Goal: Task Accomplishment & Management: Use online tool/utility

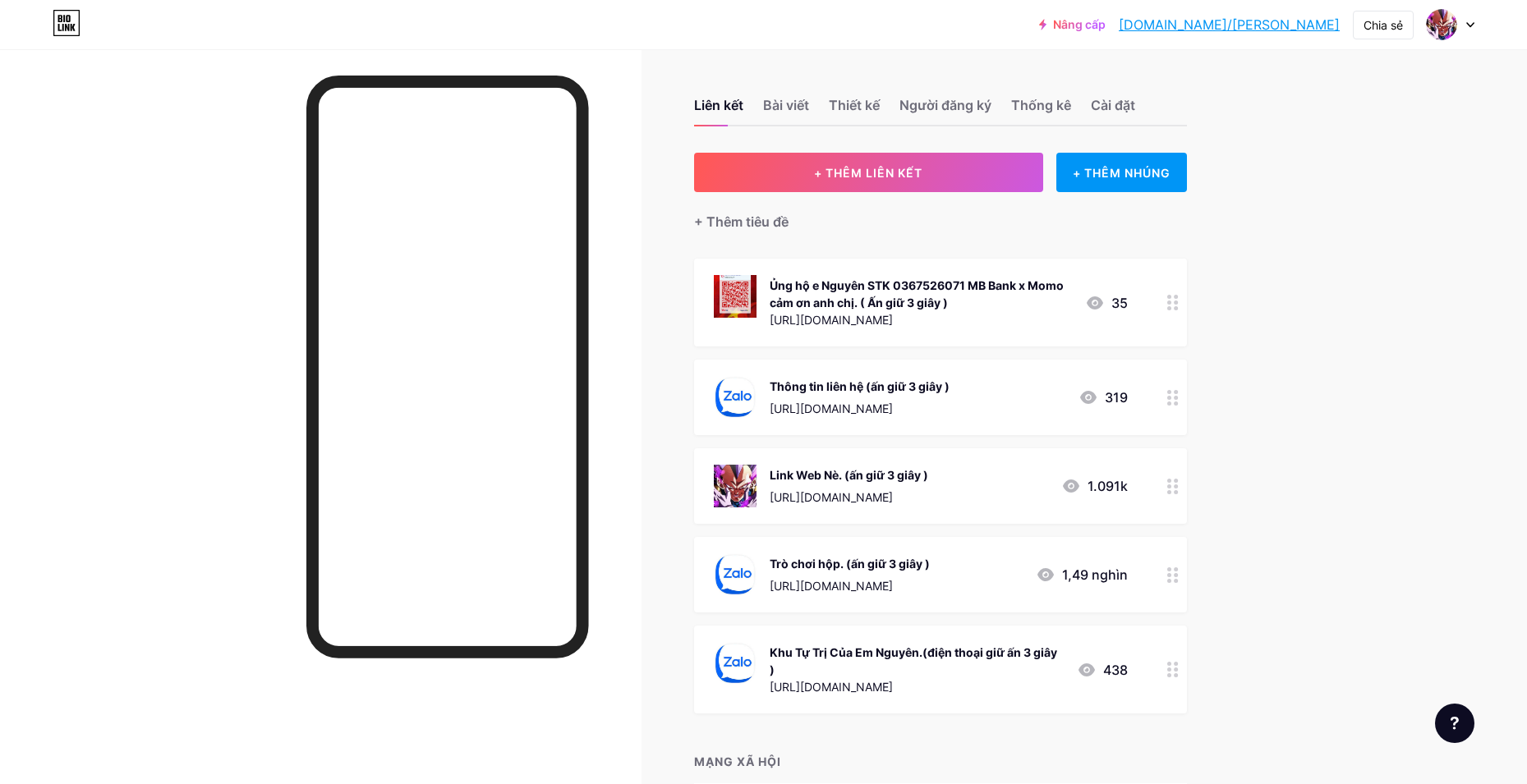
click at [1171, 489] on div at bounding box center [1173, 486] width 28 height 76
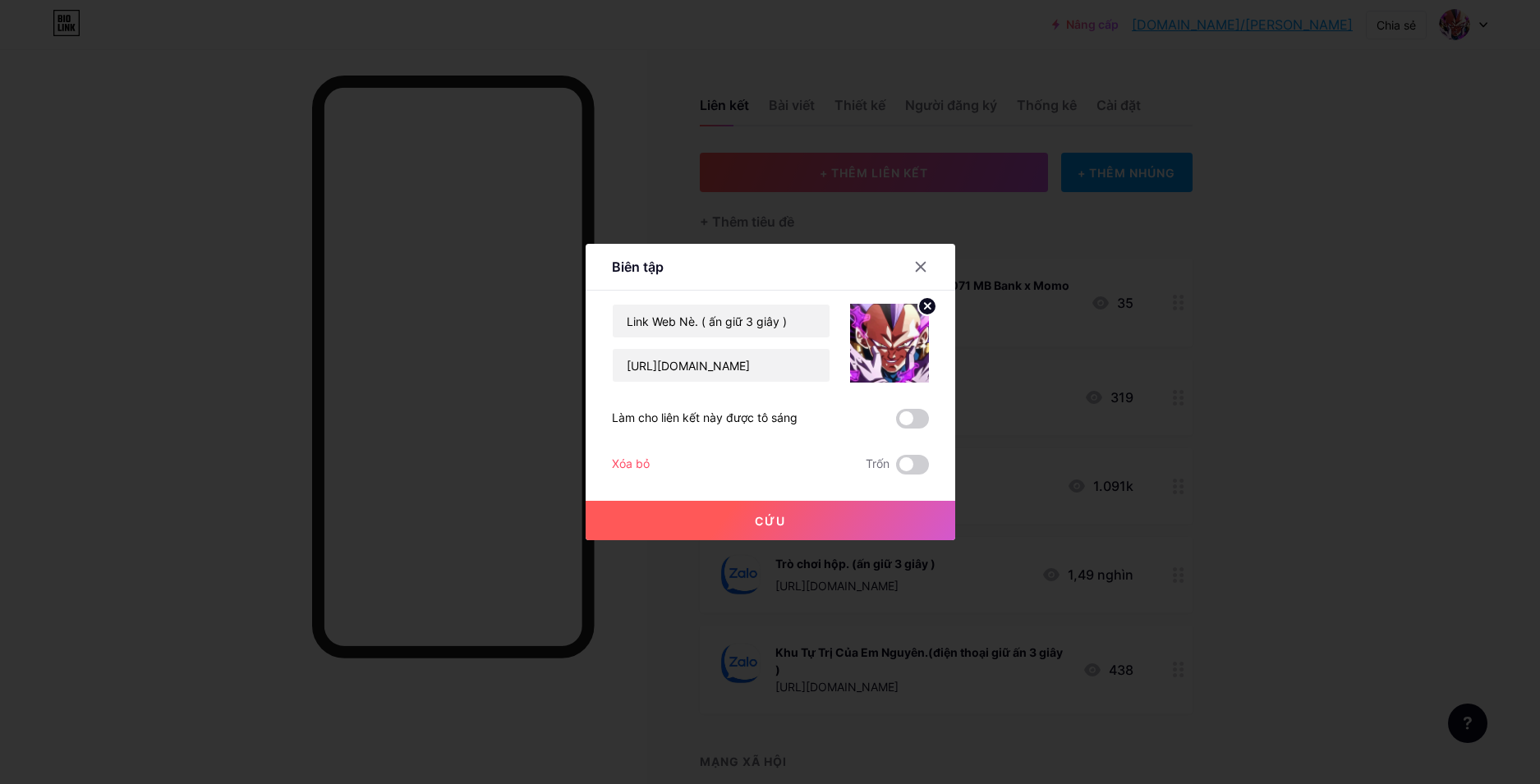
click at [716, 382] on div "[URL][DOMAIN_NAME]" at bounding box center [721, 366] width 219 height 35
click at [716, 380] on input "[URL][DOMAIN_NAME]" at bounding box center [721, 366] width 217 height 33
paste input "[DOMAIN_NAME][URL]"
type input "[URL][DOMAIN_NAME]"
drag, startPoint x: 724, startPoint y: 532, endPoint x: 889, endPoint y: 352, distance: 244.2
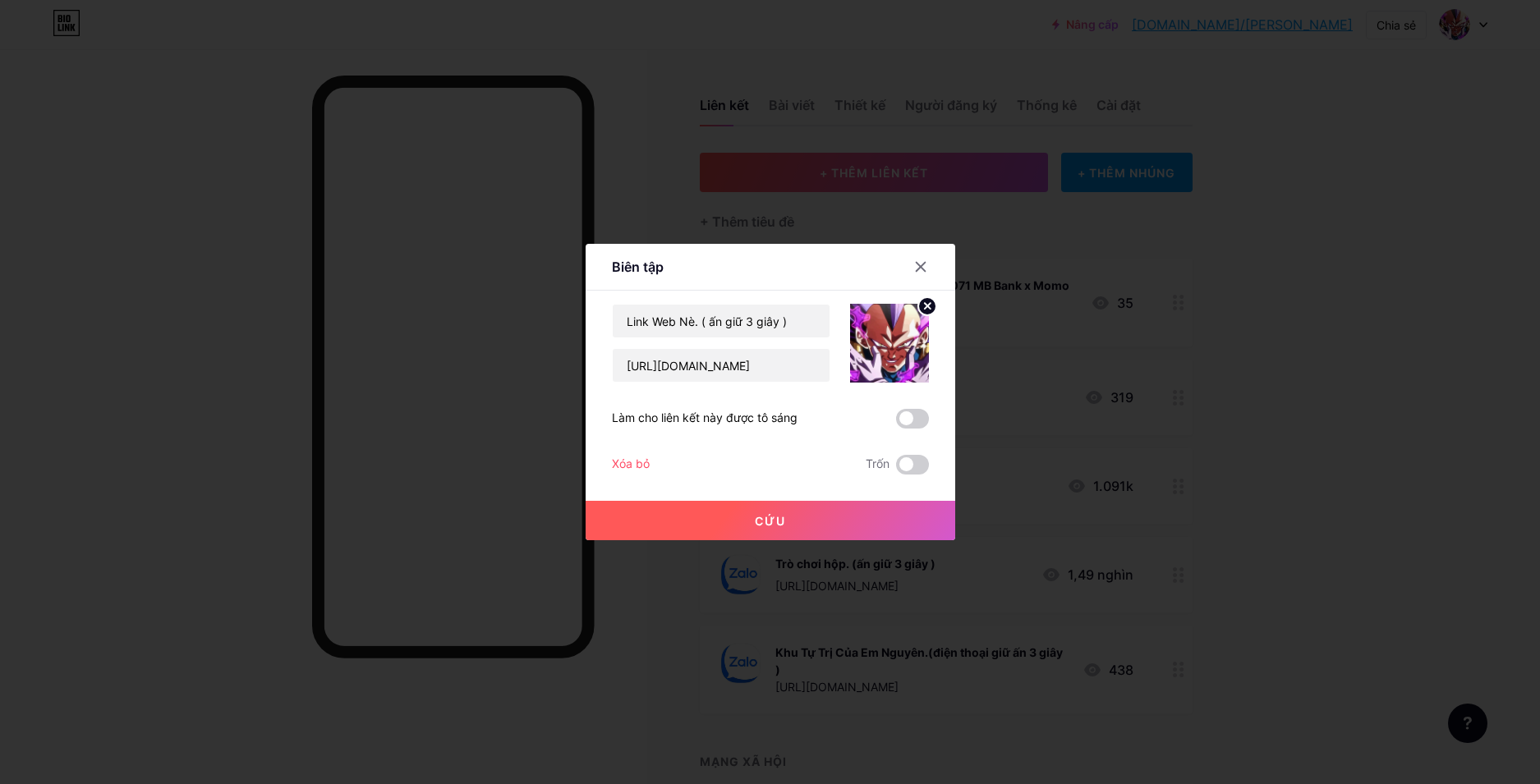
click at [892, 362] on div "Link Web Nè. ( ấn giữ 3 giây ) [URL][DOMAIN_NAME] Làm cho liên kết này được tô …" at bounding box center [770, 389] width 317 height 171
drag, startPoint x: 938, startPoint y: 252, endPoint x: 934, endPoint y: 263, distance: 11.7
click at [938, 253] on div at bounding box center [931, 267] width 50 height 30
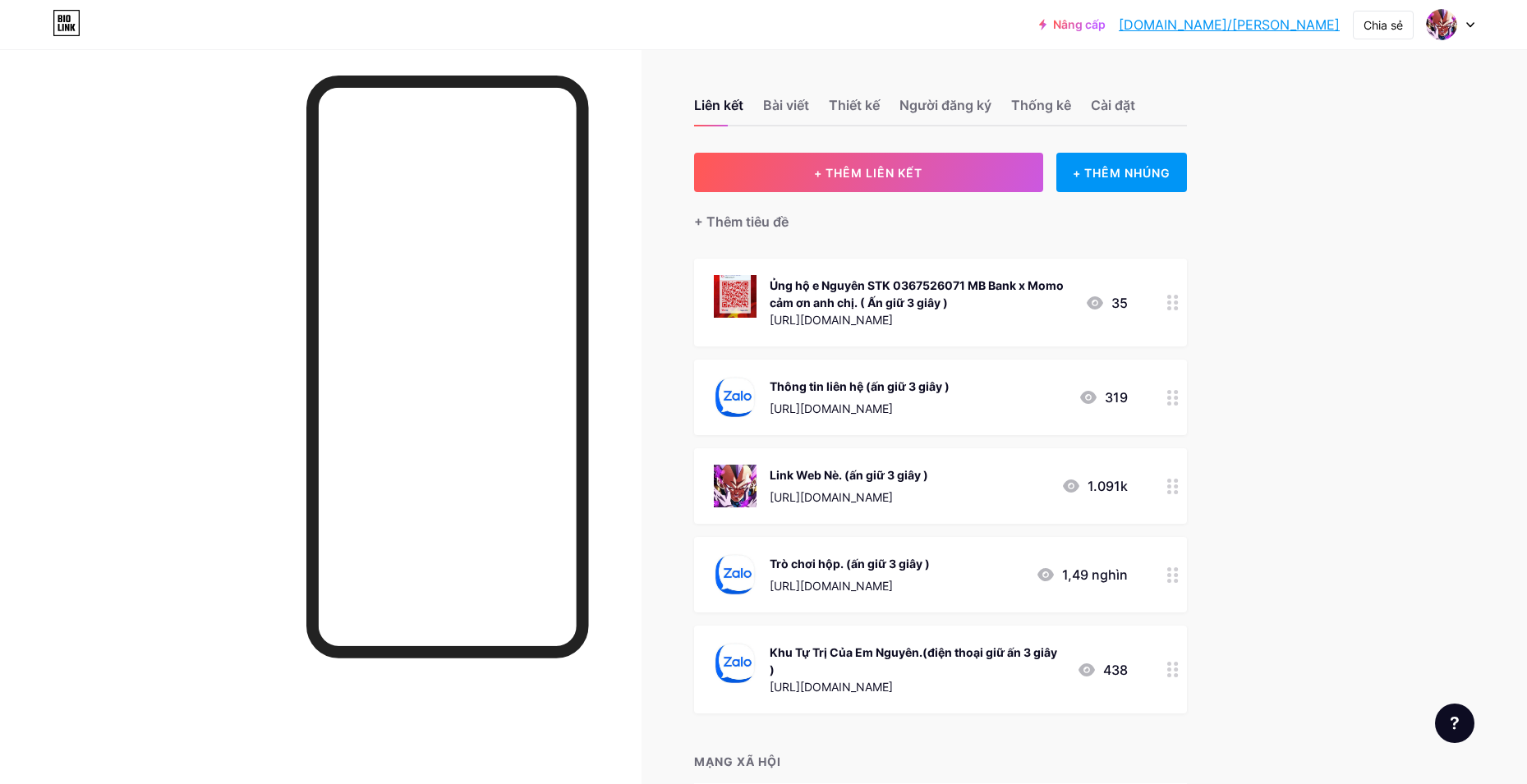
click at [1170, 565] on div at bounding box center [1173, 574] width 28 height 76
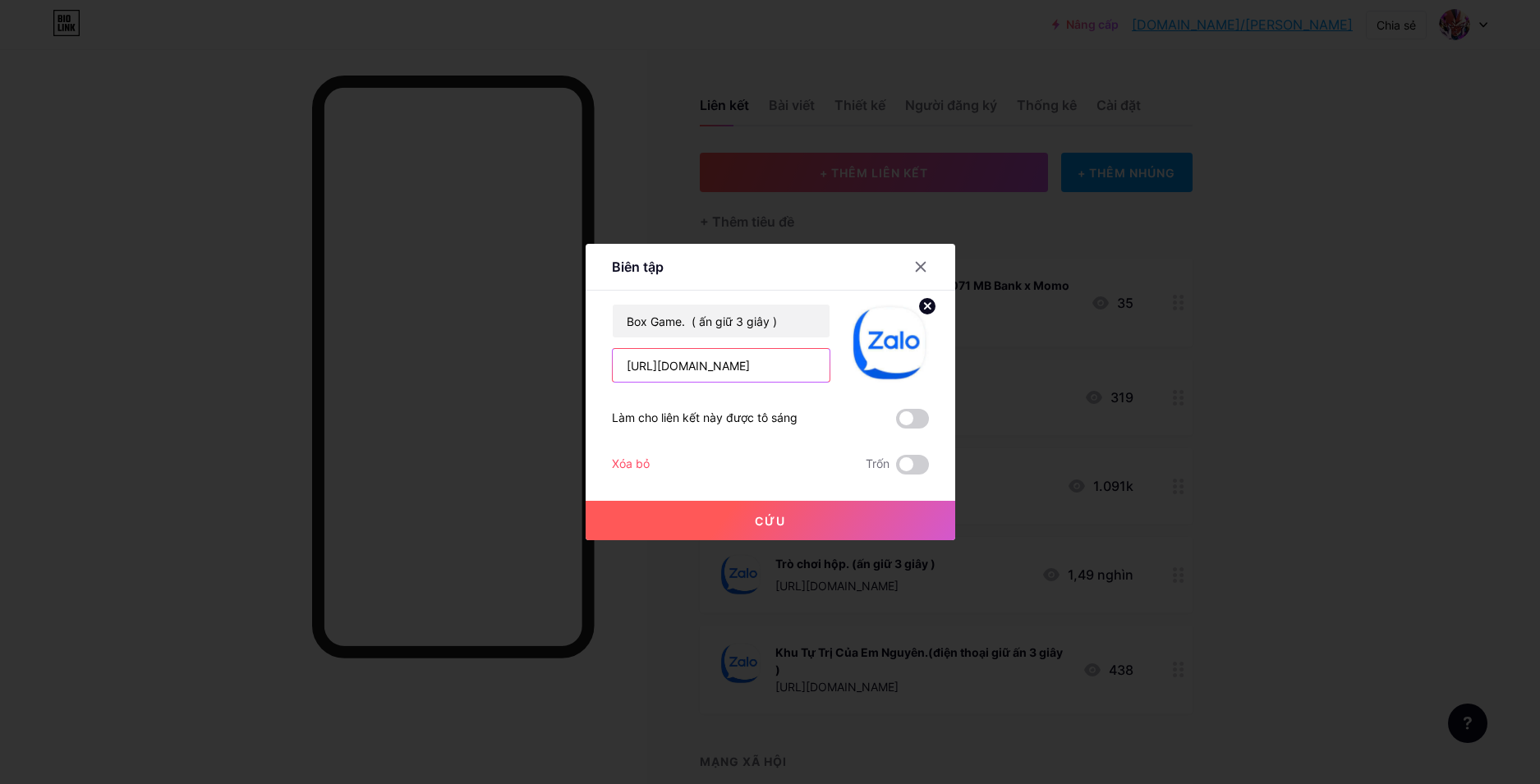
click at [720, 365] on input "[URL][DOMAIN_NAME]" at bounding box center [721, 366] width 217 height 33
paste input "uxrlpx42"
type input "[URL][DOMAIN_NAME]"
click at [792, 514] on button "Cứu" at bounding box center [770, 520] width 370 height 39
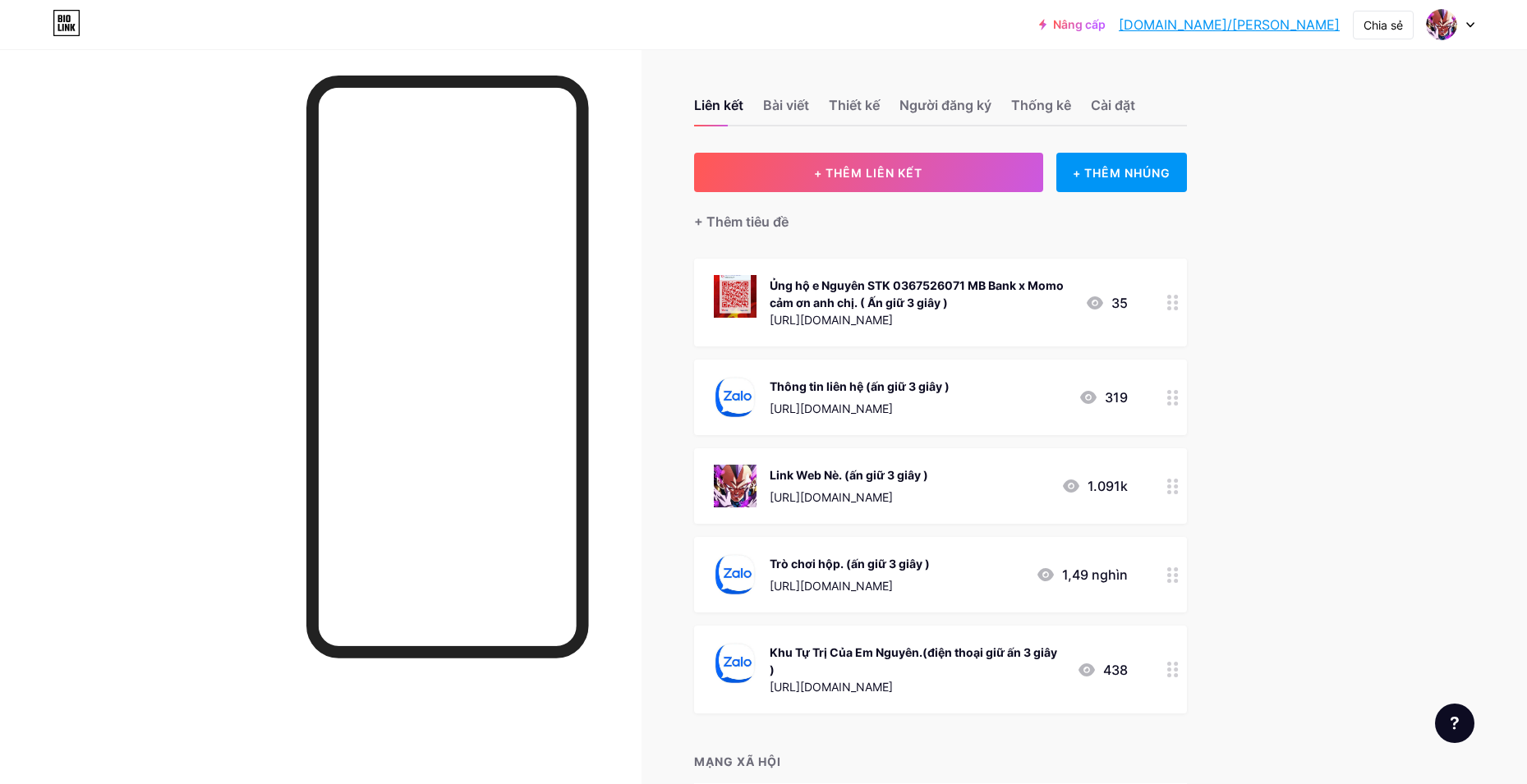
click at [1179, 482] on icon at bounding box center [1172, 487] width 11 height 16
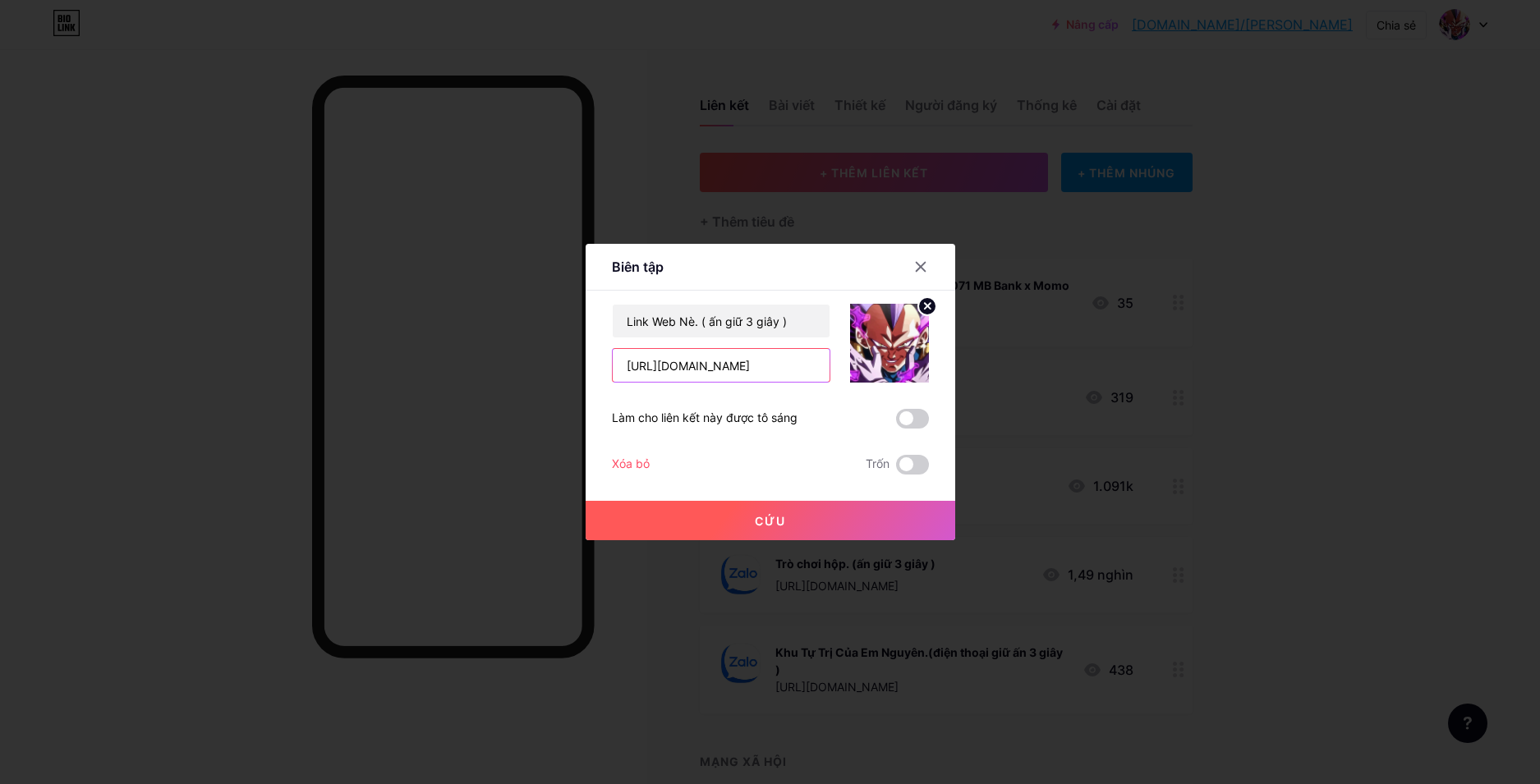
click at [797, 373] on input "[URL][DOMAIN_NAME]" at bounding box center [721, 366] width 217 height 33
paste input "[DOMAIN_NAME]"
type input "[URL][DOMAIN_NAME]"
click at [747, 527] on button "Cứu" at bounding box center [770, 520] width 370 height 39
